Goal: Task Accomplishment & Management: Manage account settings

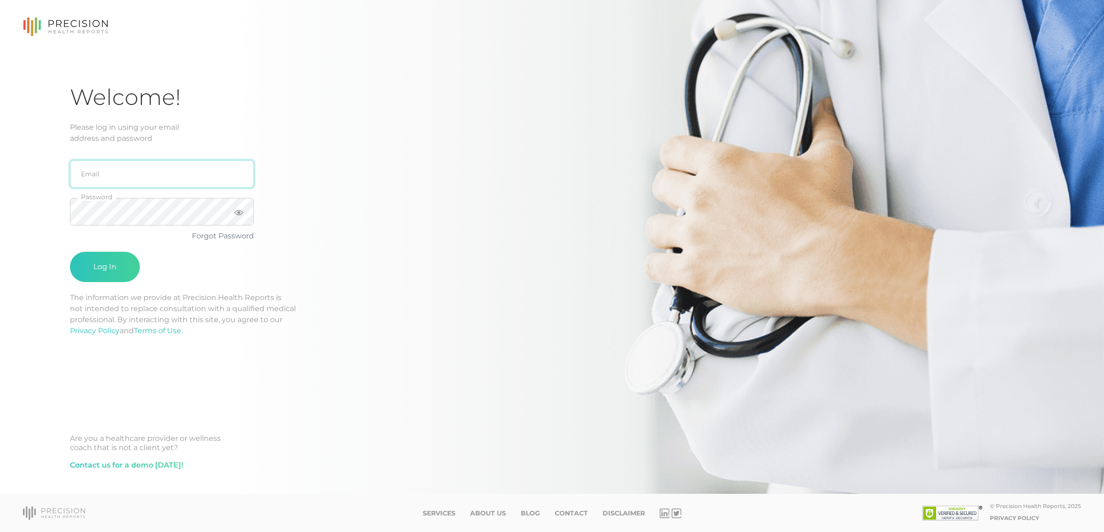
click at [111, 182] on input "email" at bounding box center [162, 174] width 184 height 28
type input "[EMAIL_ADDRESS][DOMAIN_NAME]"
click at [59, 212] on div "Welcome! Please log in using your email address and password [EMAIL_ADDRESS][DO…" at bounding box center [552, 247] width 1104 height 494
click at [70, 252] on button "Log In" at bounding box center [105, 267] width 70 height 30
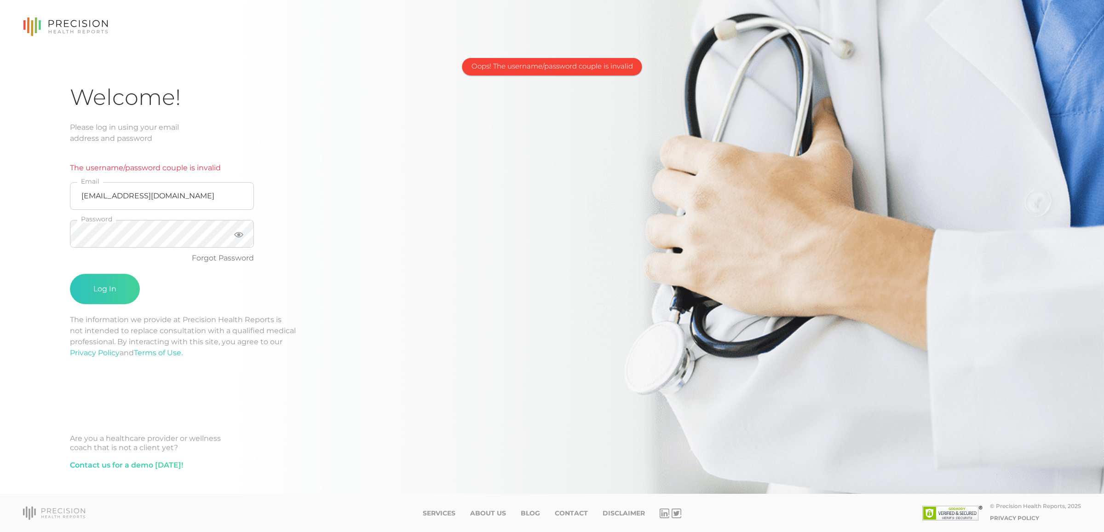
drag, startPoint x: 311, startPoint y: 198, endPoint x: 253, endPoint y: 217, distance: 60.7
click at [309, 199] on div "The username/password couple is invalid [EMAIL_ADDRESS][DOMAIN_NAME] Email Pass…" at bounding box center [217, 229] width 294 height 170
click at [144, 249] on fieldset "Password" at bounding box center [162, 234] width 184 height 38
click at [70, 274] on button "Log In" at bounding box center [105, 289] width 70 height 30
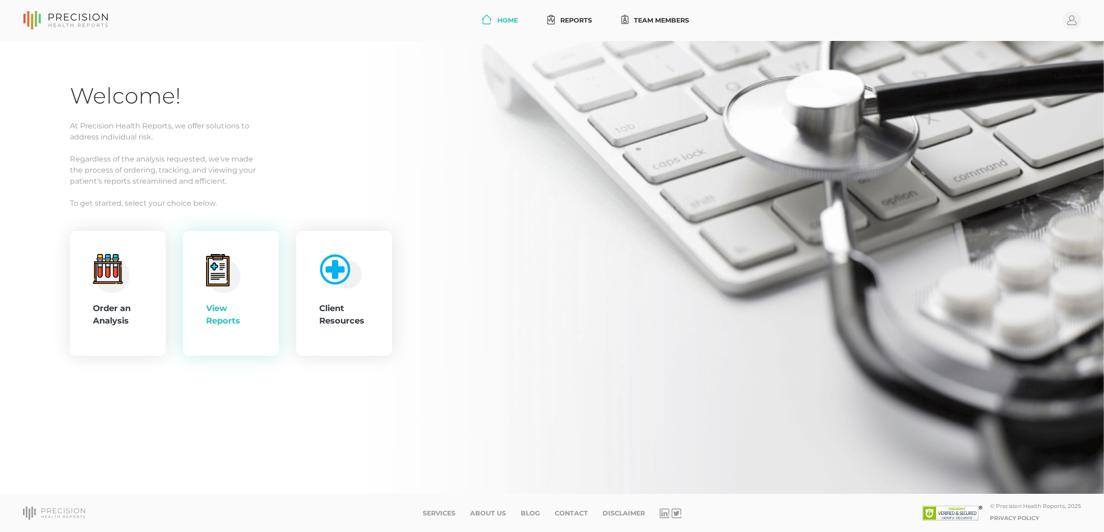
click at [196, 257] on div "View Reports" at bounding box center [231, 293] width 96 height 125
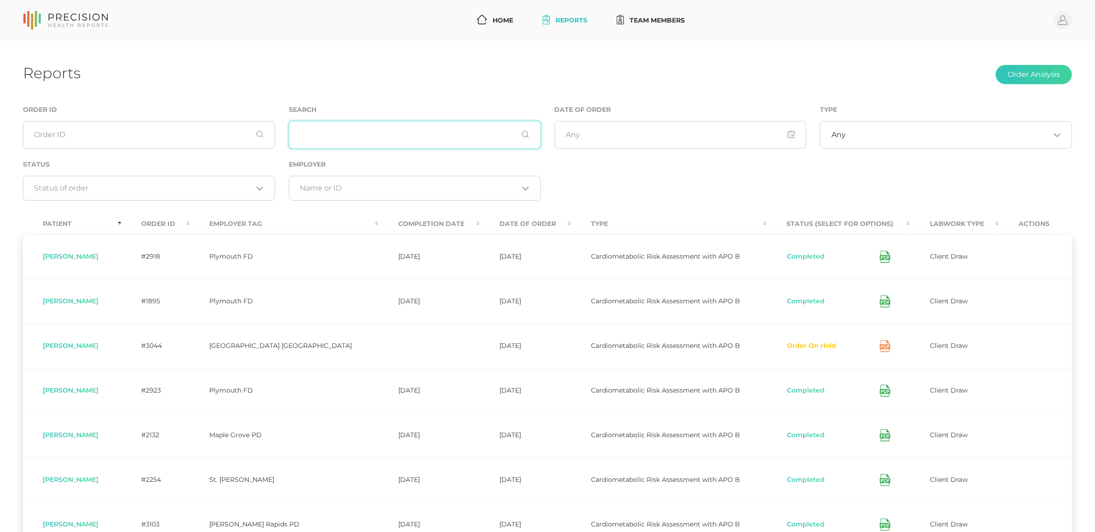
click at [360, 136] on input "text" at bounding box center [415, 135] width 252 height 28
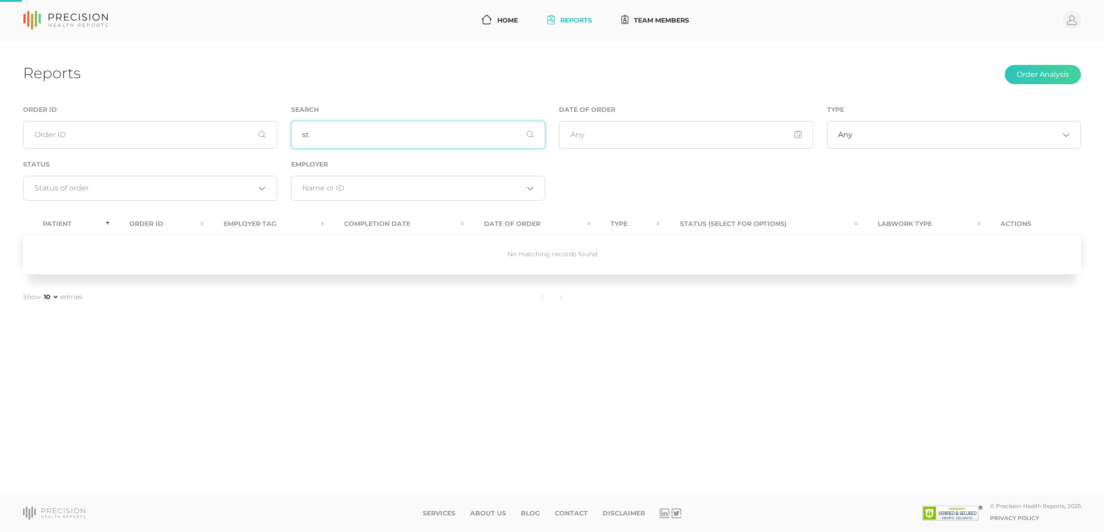
type input "s"
